Goal: Transaction & Acquisition: Download file/media

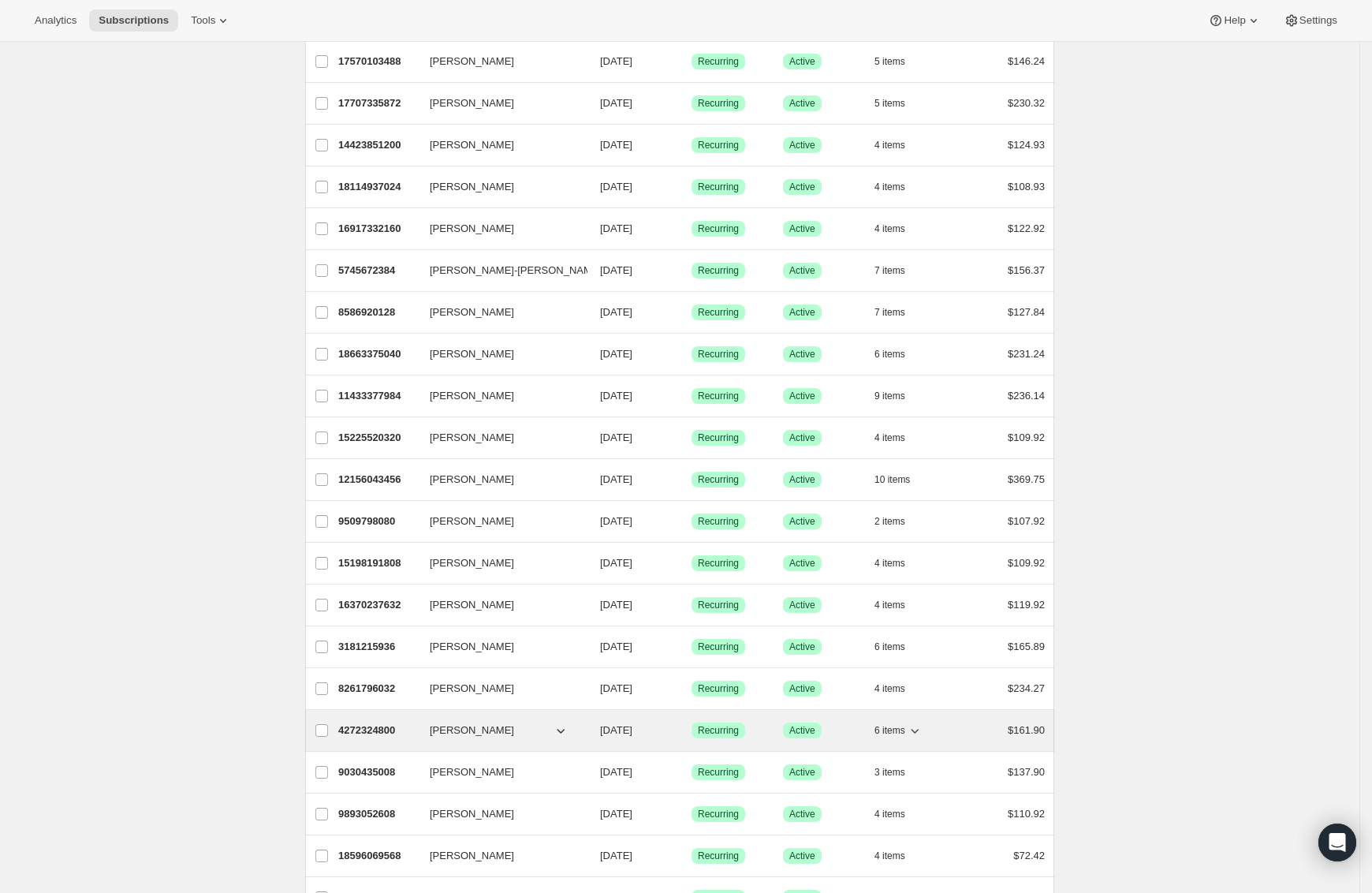
scroll to position [1057, 0]
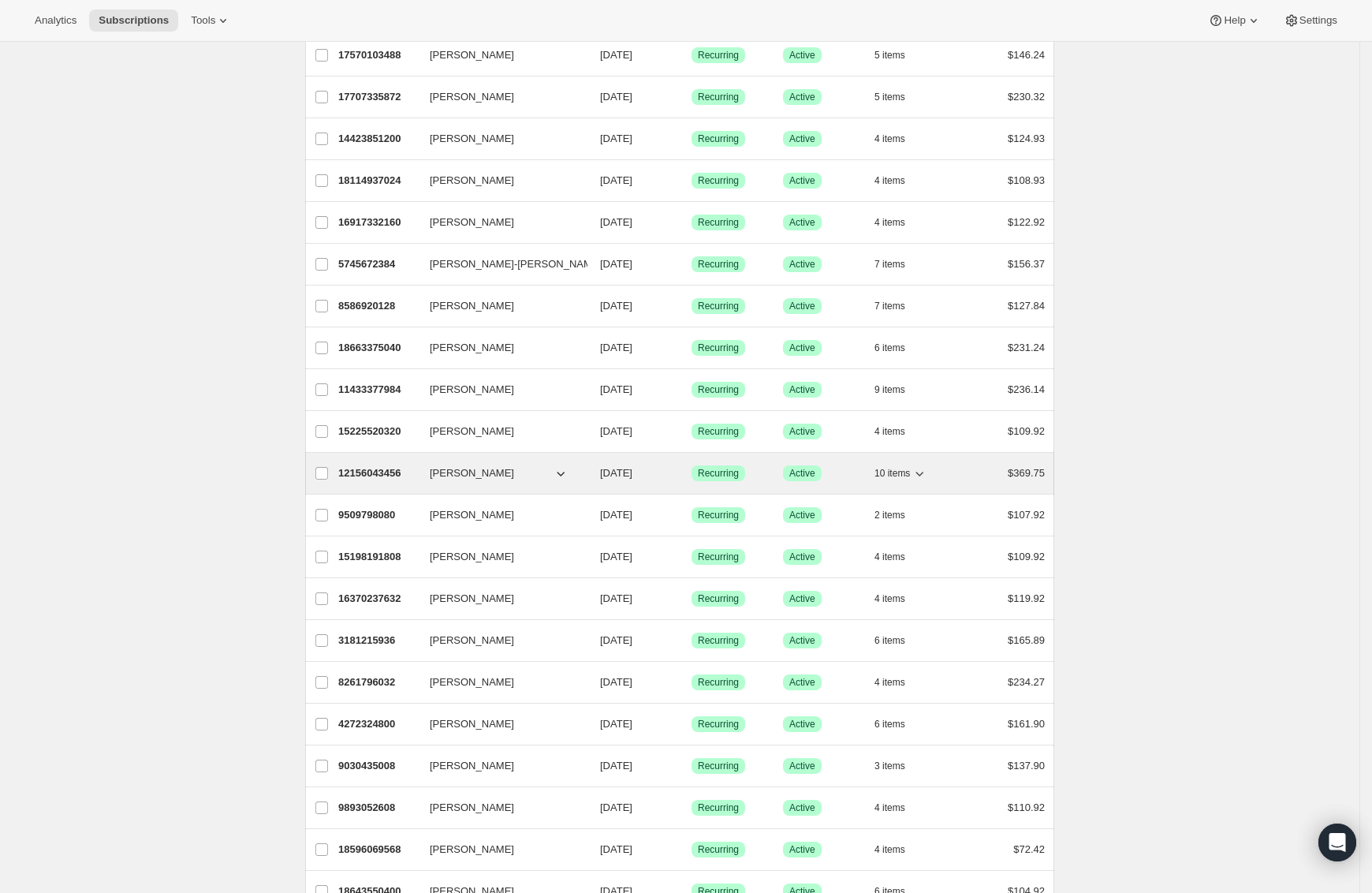
click at [375, 481] on p "12156043456" at bounding box center [378, 473] width 79 height 16
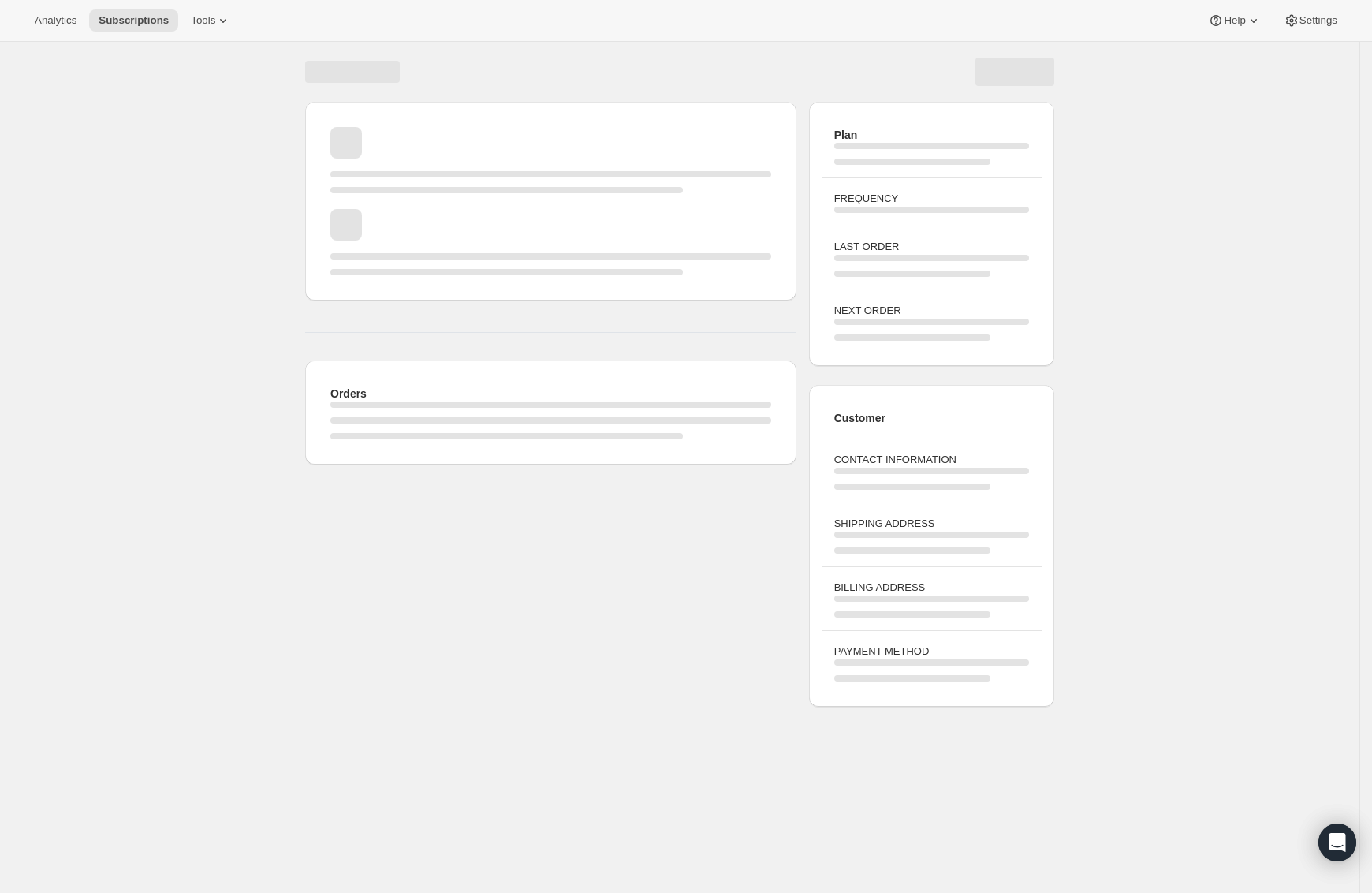
click at [394, 481] on div "Orders Plan FREQUENCY LAST ORDER NEXT ORDER Customer CONTACT INFORMATION SHIPPI…" at bounding box center [673, 398] width 761 height 617
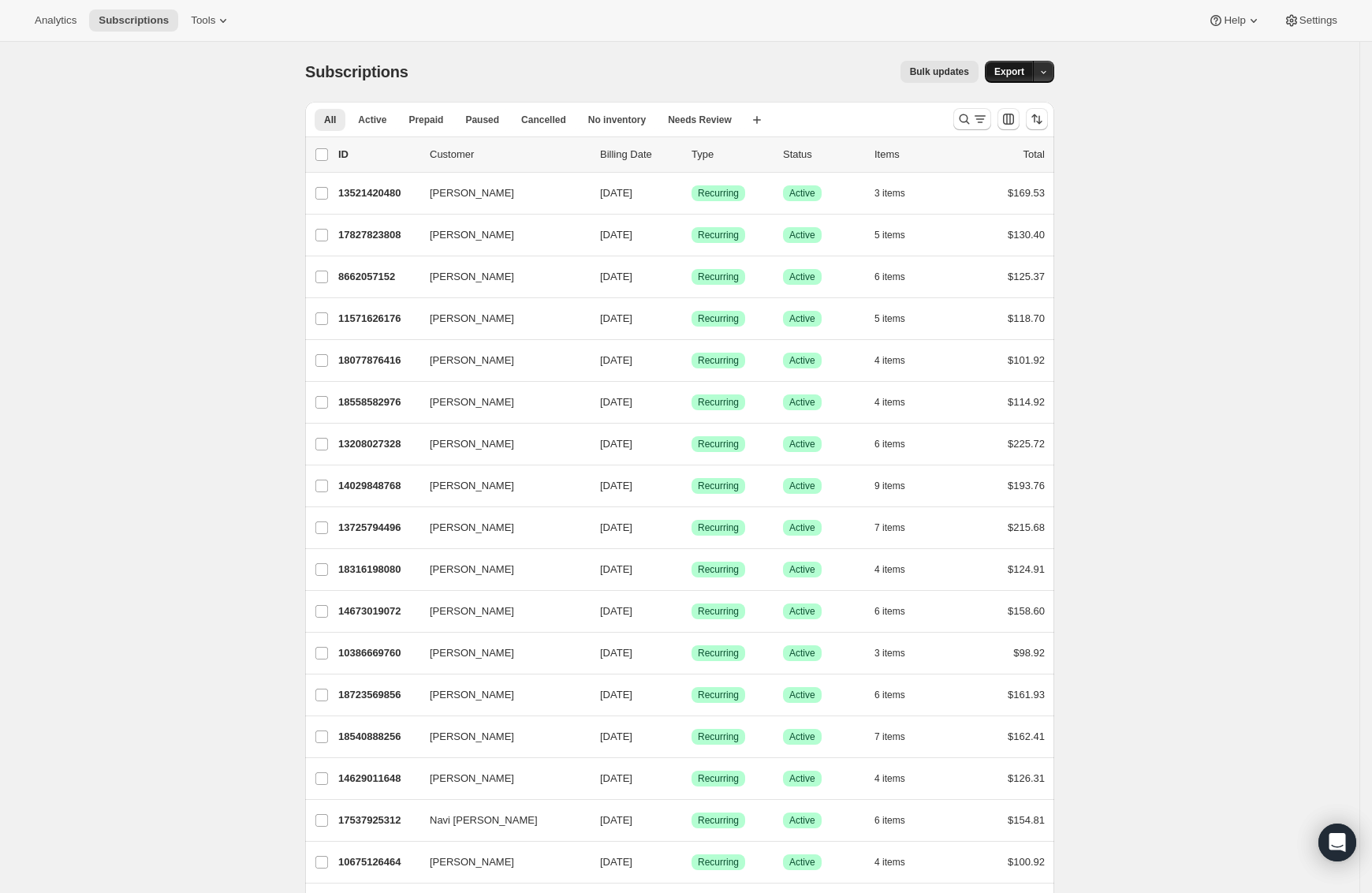
click at [1025, 73] on span "Export" at bounding box center [1009, 72] width 30 height 13
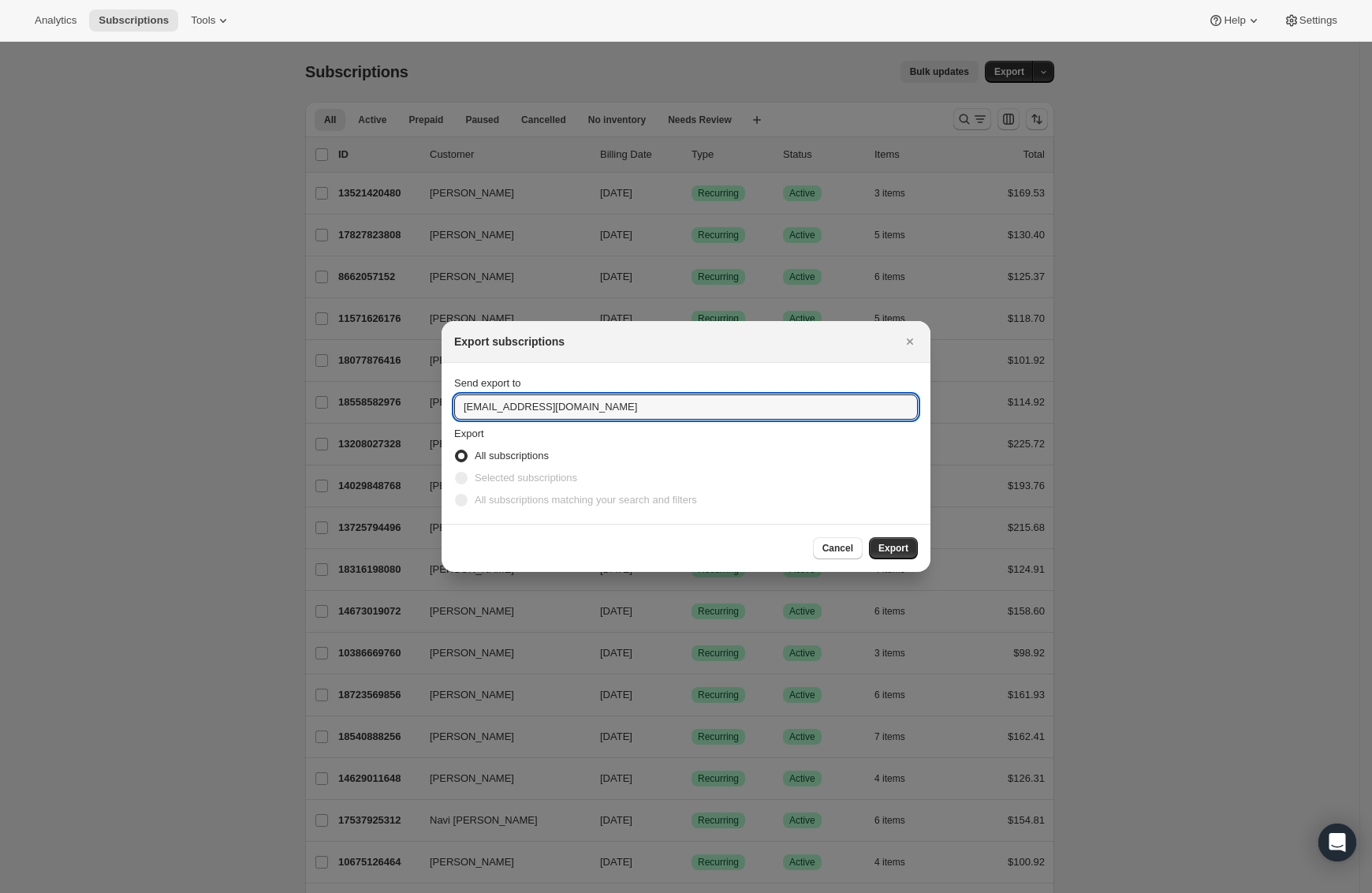
drag, startPoint x: 487, startPoint y: 408, endPoint x: 415, endPoint y: 408, distance: 72.0
type input "tim@spatulafoods.com"
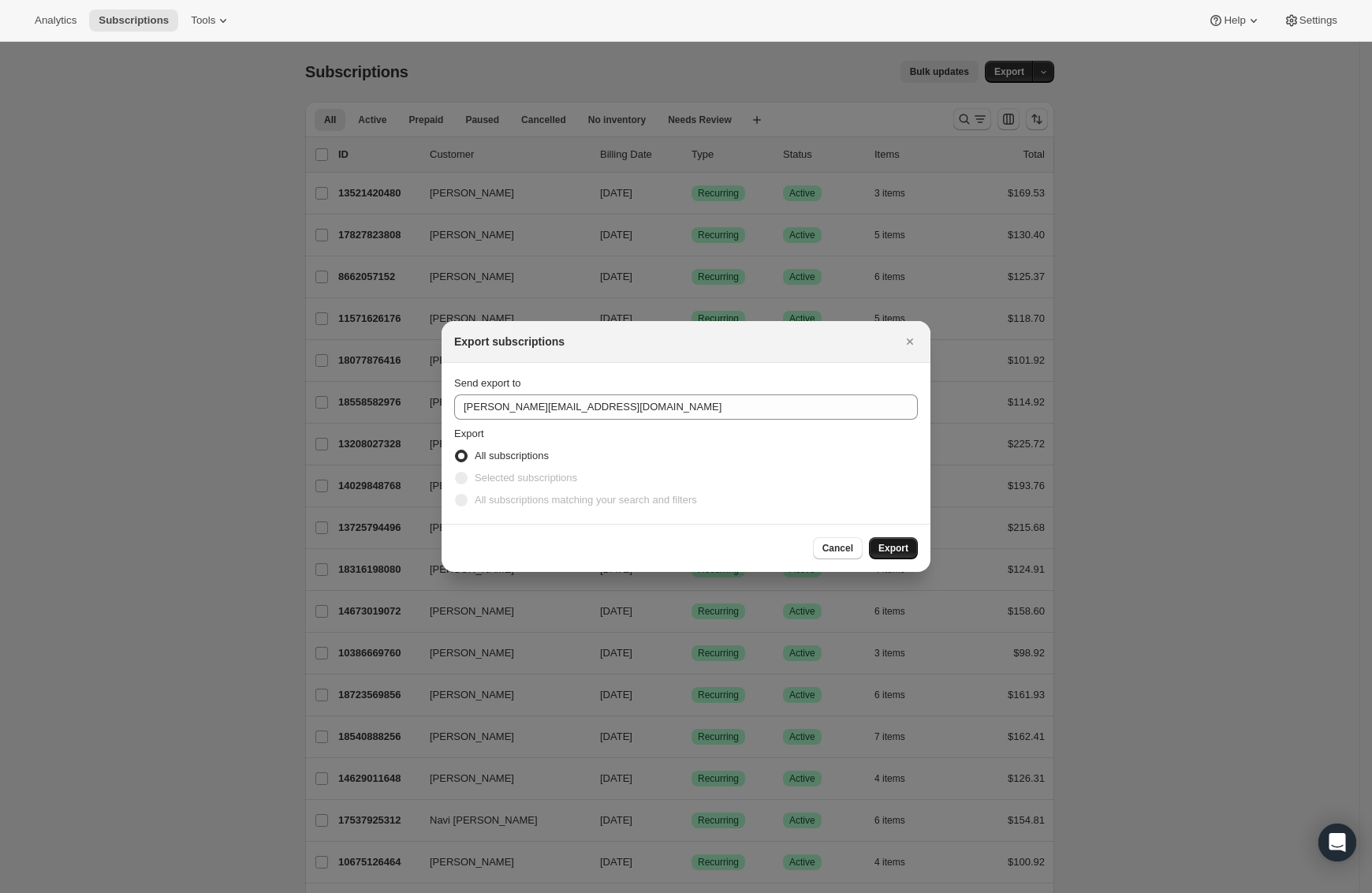
click at [900, 552] on span "Export" at bounding box center [894, 548] width 30 height 13
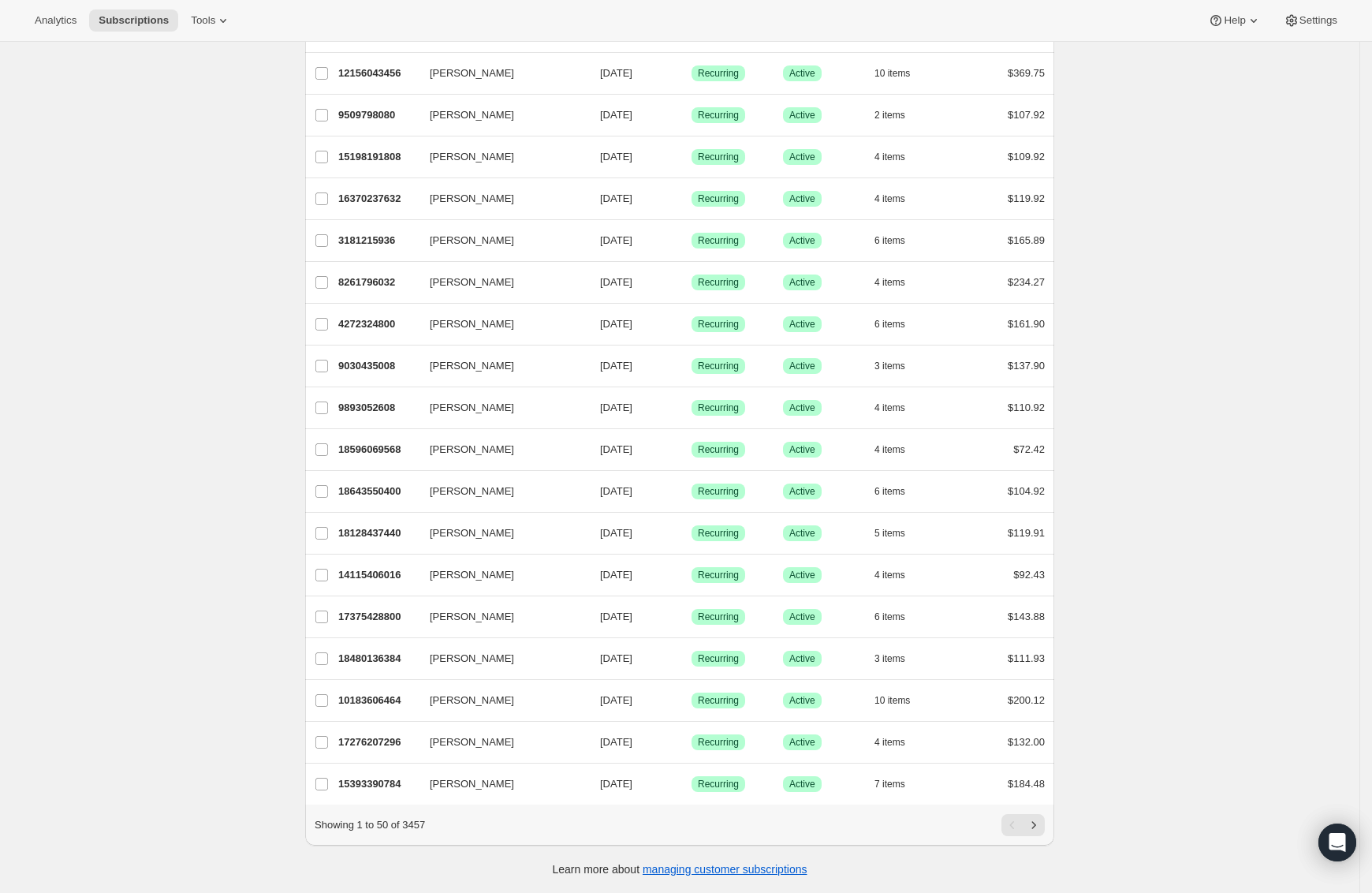
scroll to position [1579, 0]
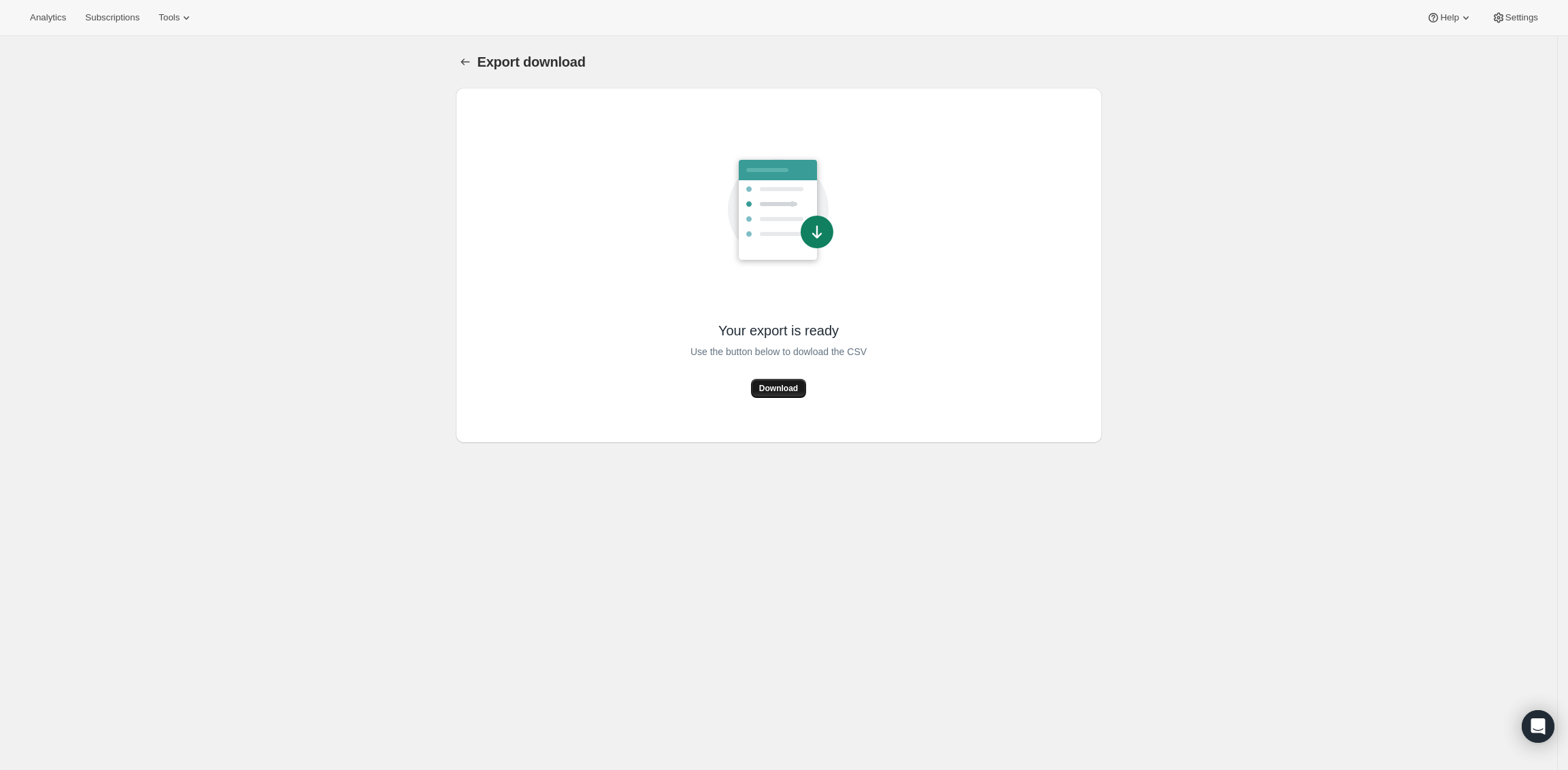
click at [780, 388] on span "Download" at bounding box center [778, 388] width 39 height 11
click at [791, 391] on span "Download" at bounding box center [778, 388] width 39 height 11
